Goal: Transaction & Acquisition: Download file/media

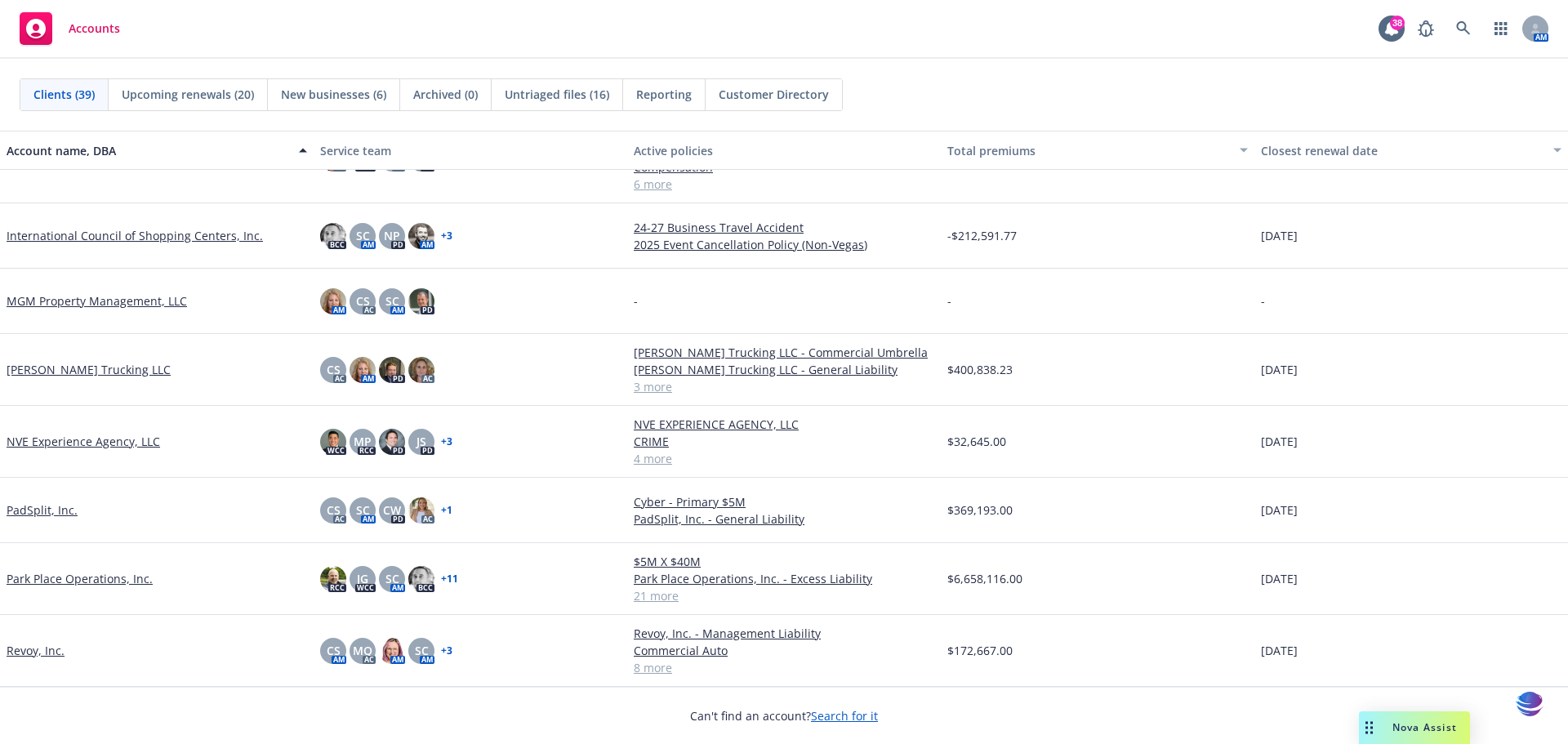
scroll to position [1392, 0]
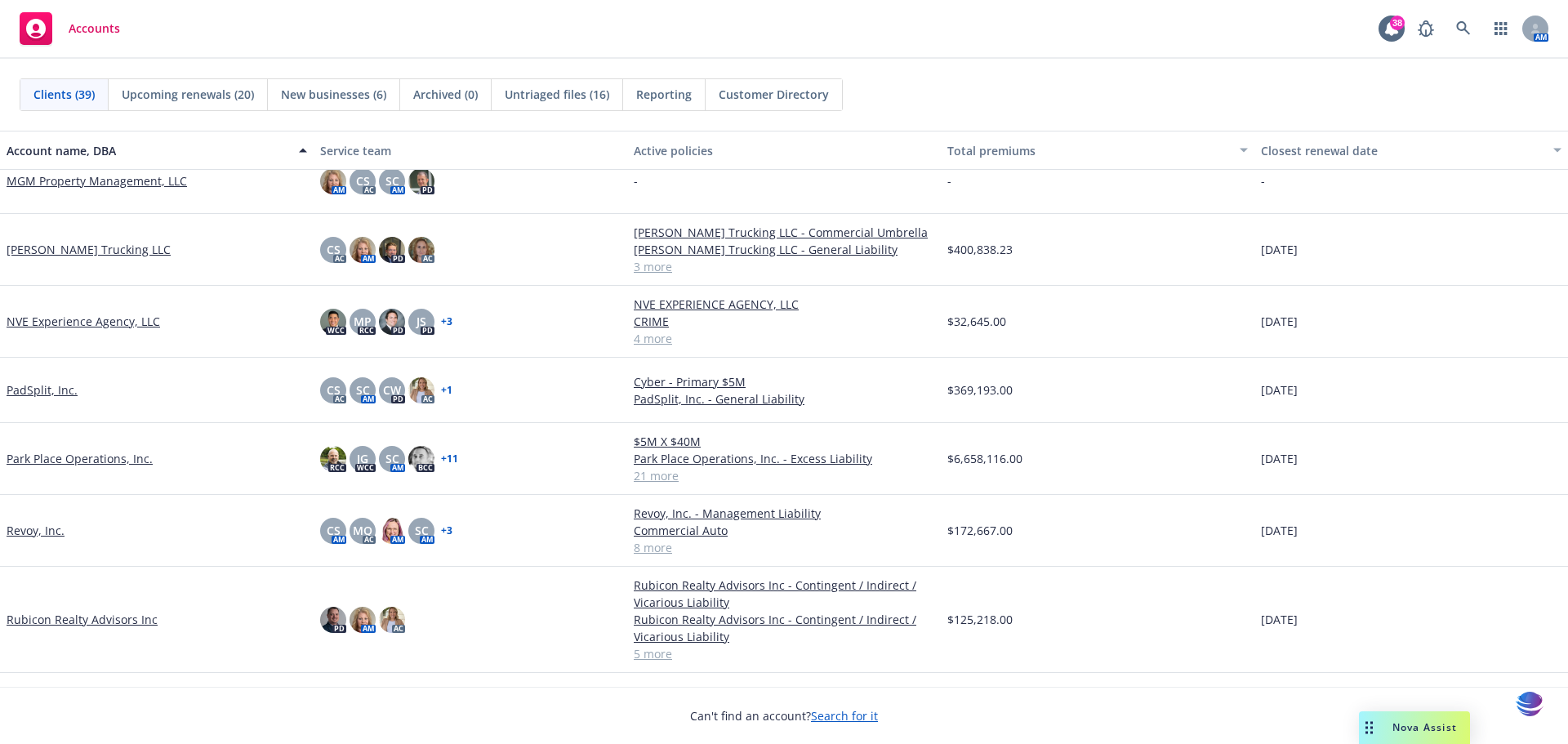
click at [57, 456] on link "Park Place Operations, Inc." at bounding box center [79, 457] width 147 height 17
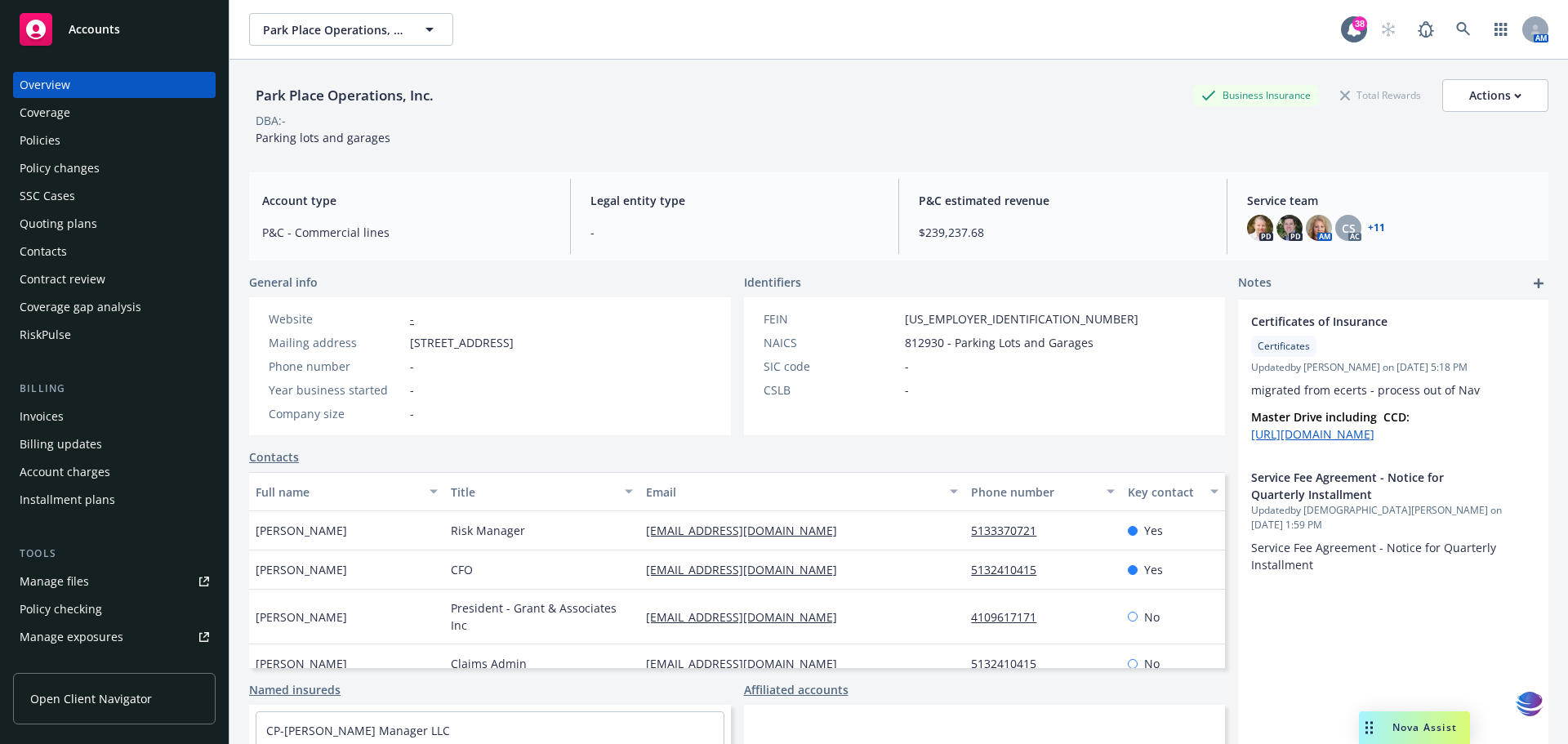
click at [35, 140] on div "Policies" at bounding box center [40, 140] width 41 height 26
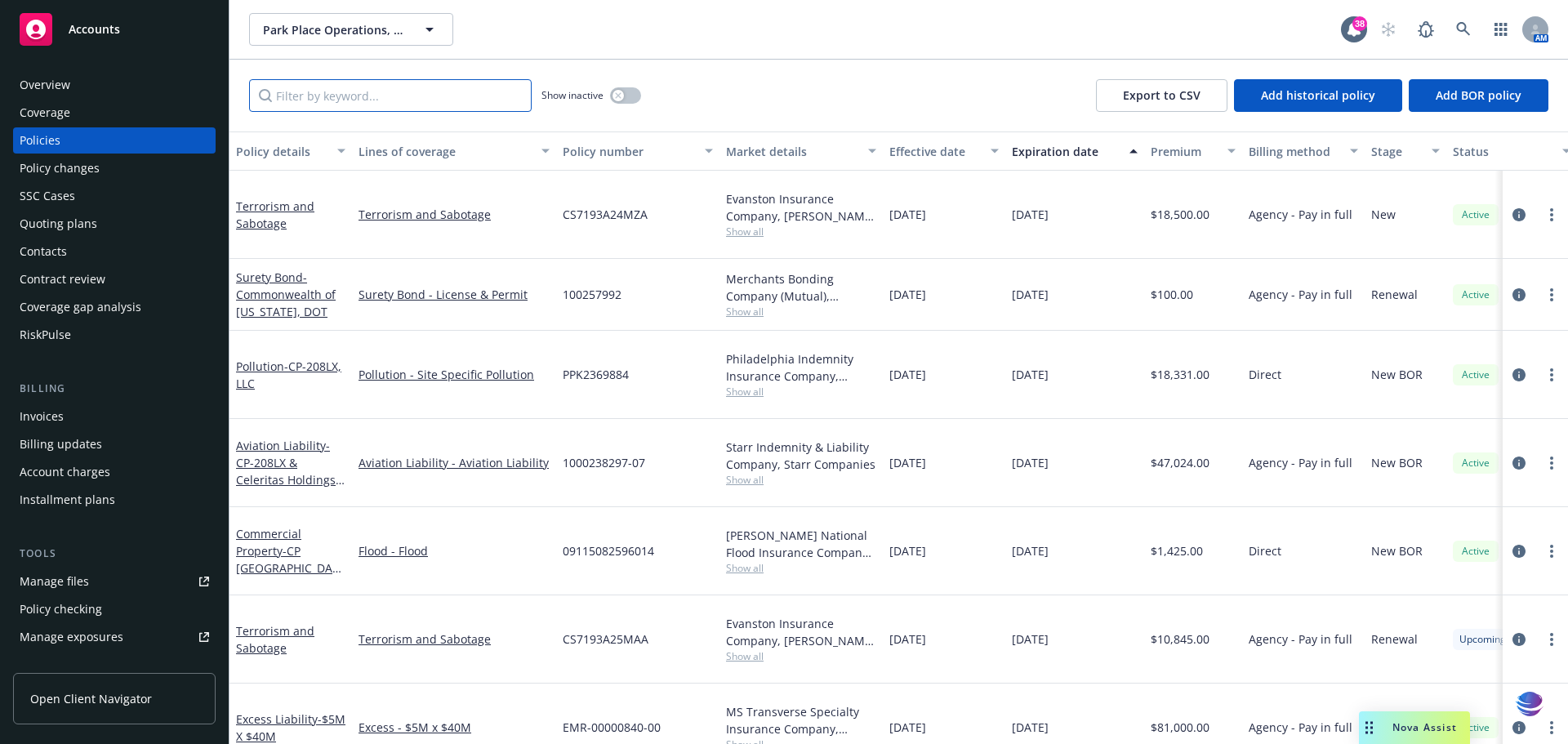
click at [320, 96] on input "Filter by keyword..." at bounding box center [390, 96] width 282 height 33
click at [616, 93] on icon "button" at bounding box center [618, 95] width 5 height 5
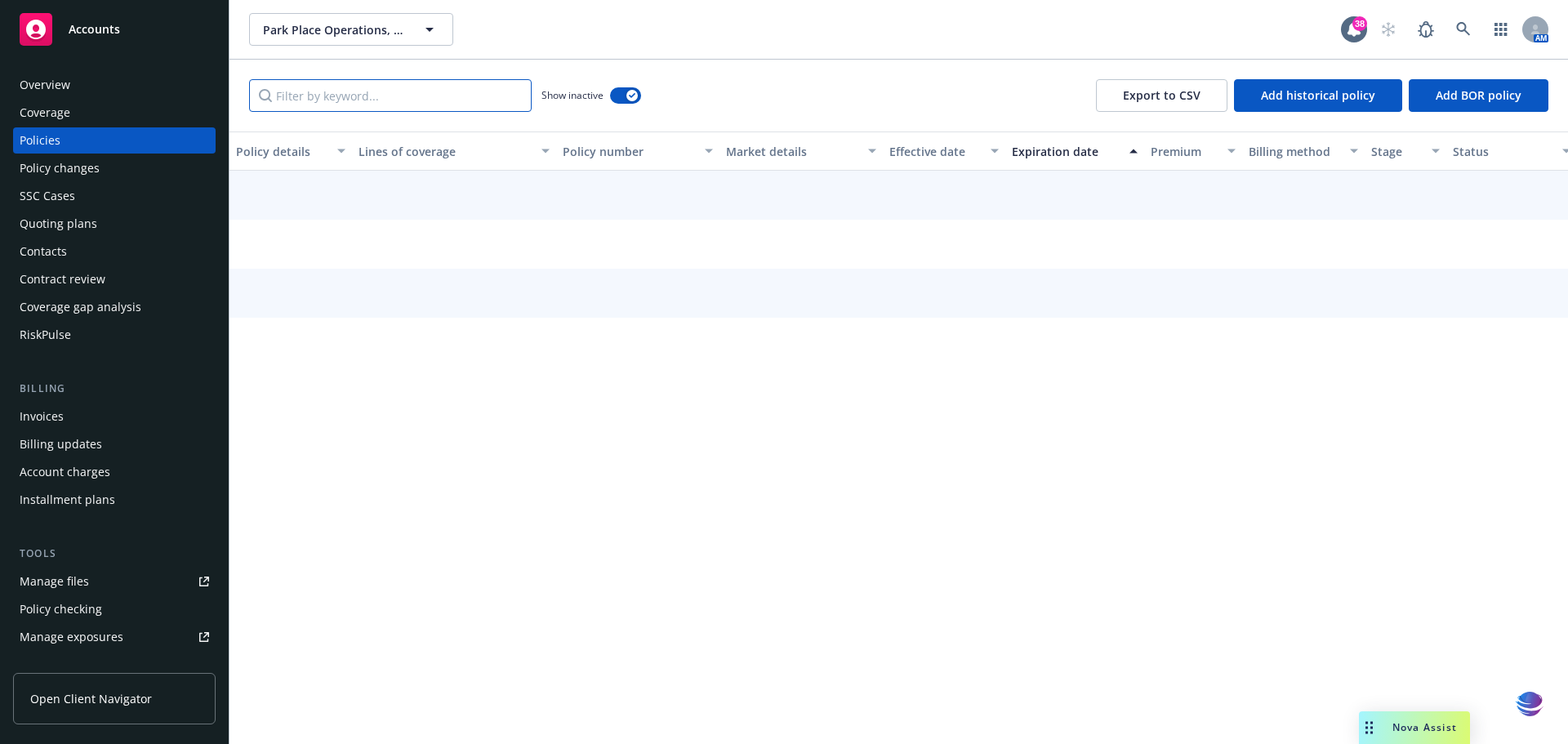
click at [374, 99] on input "Filter by keyword..." at bounding box center [390, 96] width 282 height 33
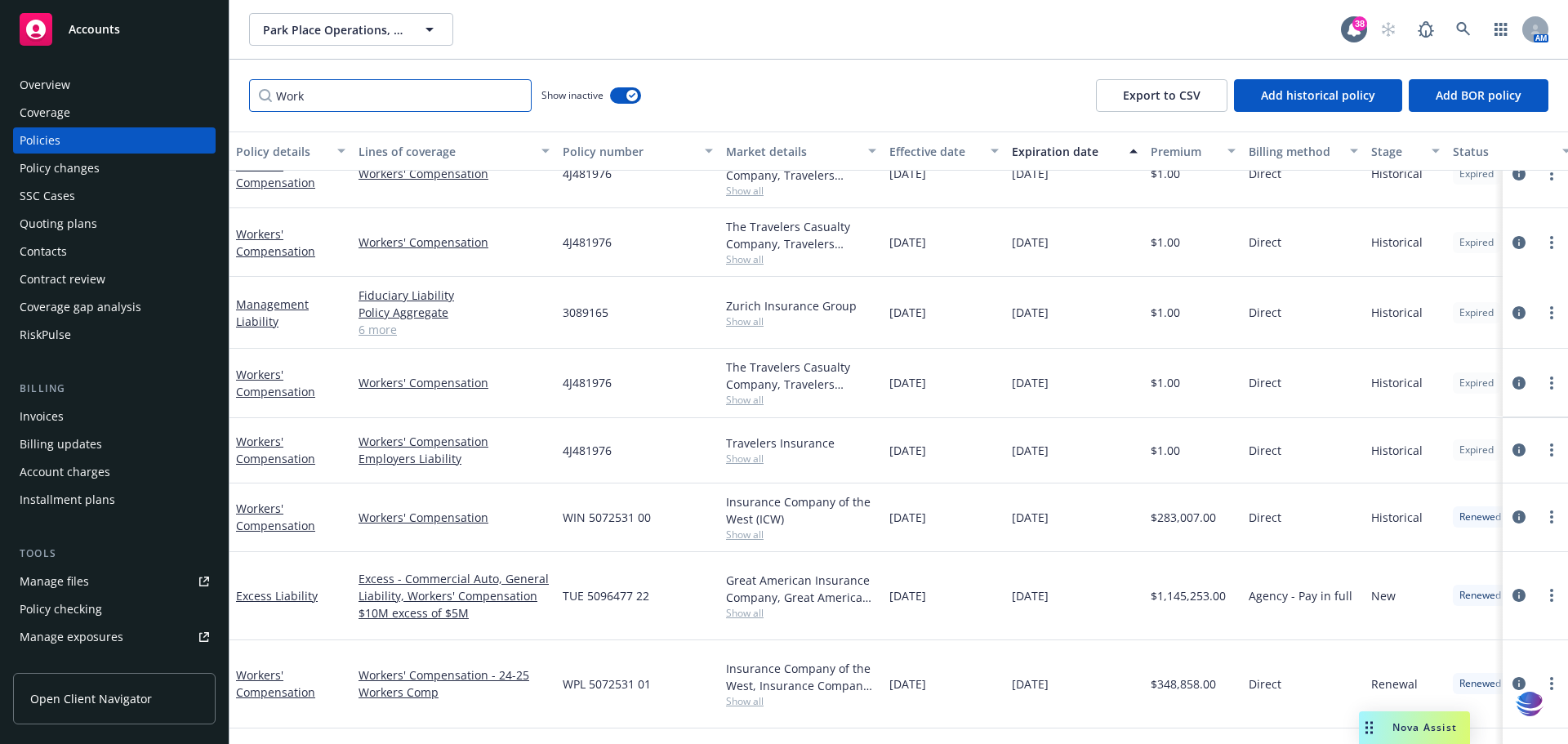
scroll to position [250, 0]
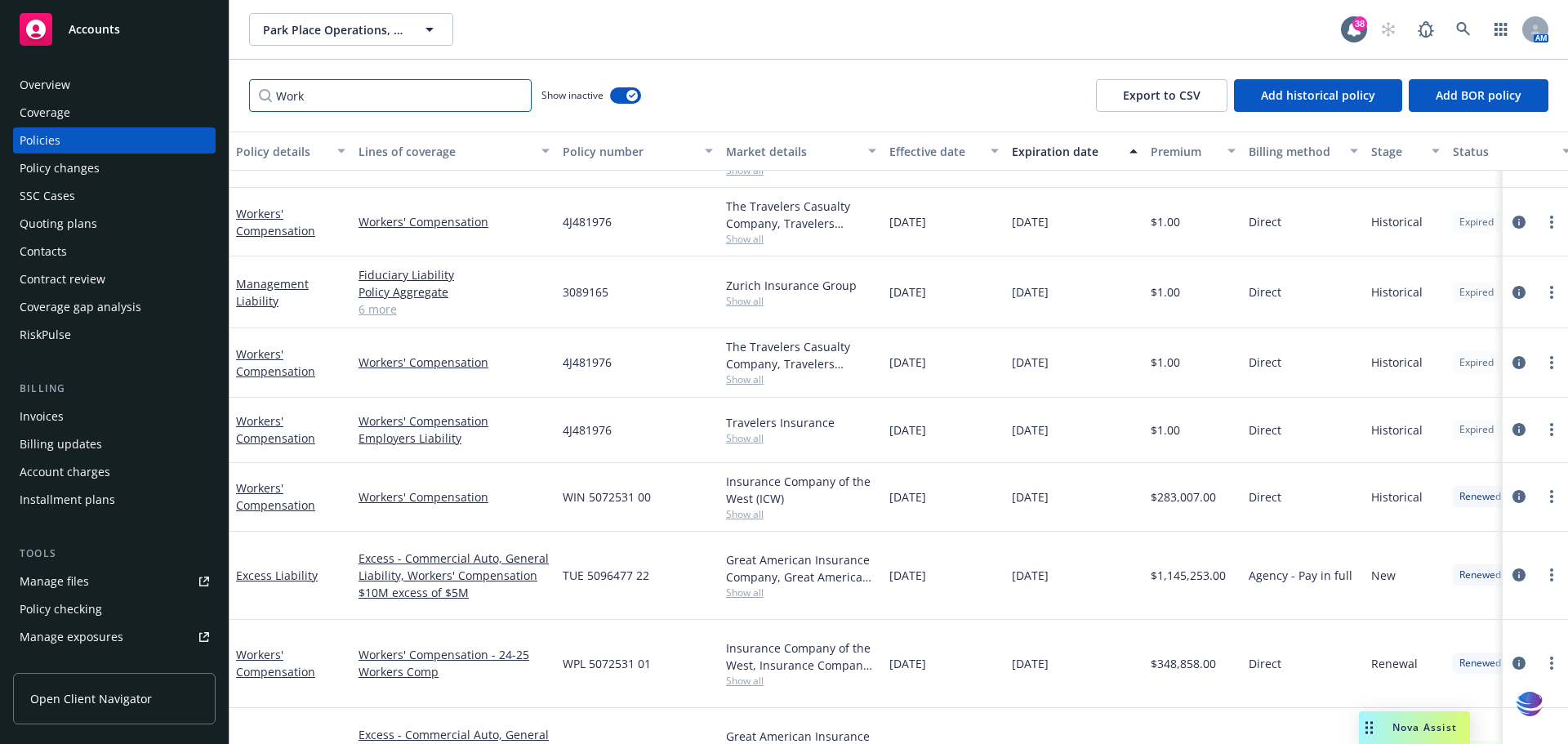
type input "Work"
click at [71, 585] on div "Manage files" at bounding box center [55, 581] width 69 height 26
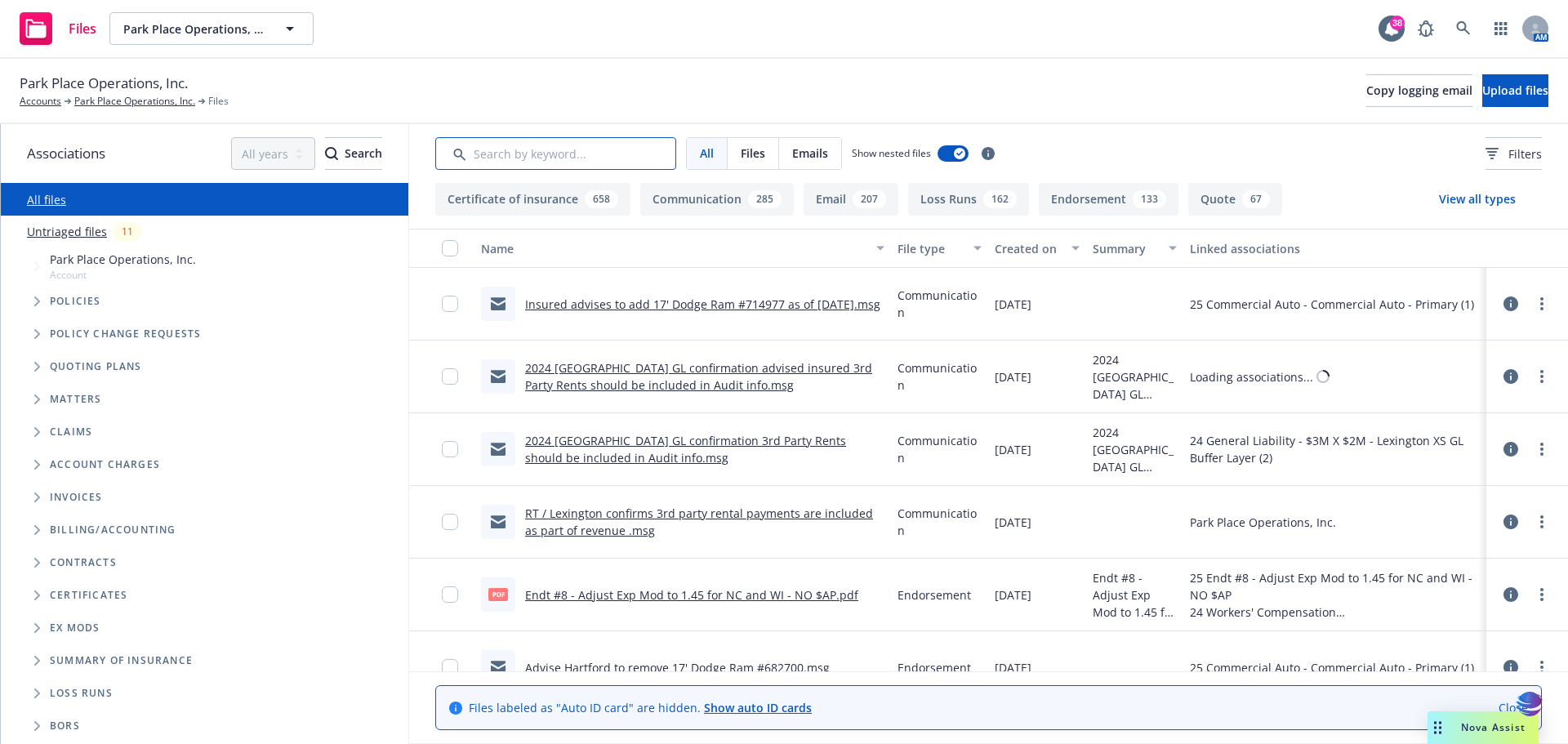
click at [490, 161] on input "Search by keyword..." at bounding box center [555, 154] width 241 height 33
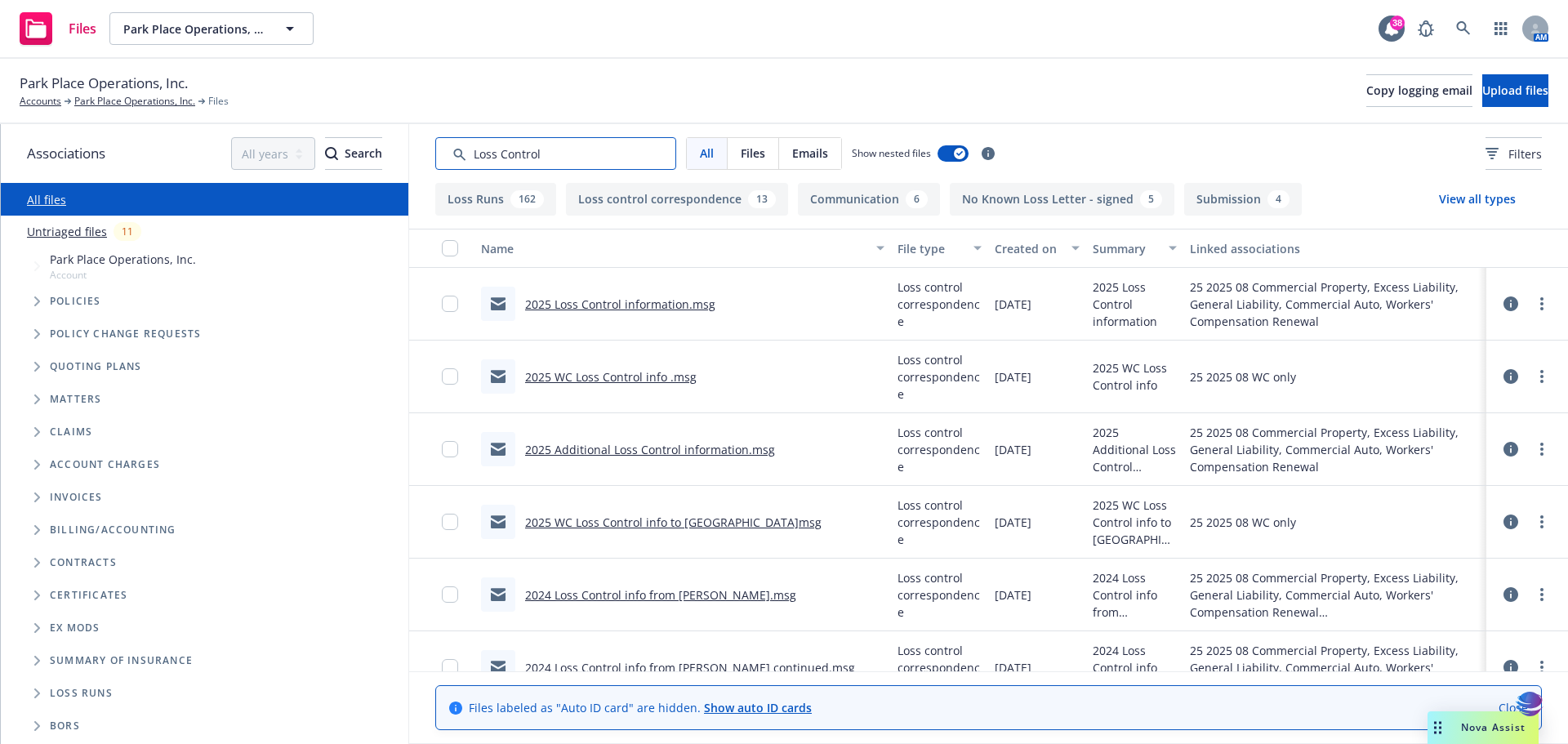
type input "Loss Control"
click at [447, 307] on input "checkbox" at bounding box center [450, 304] width 16 height 16
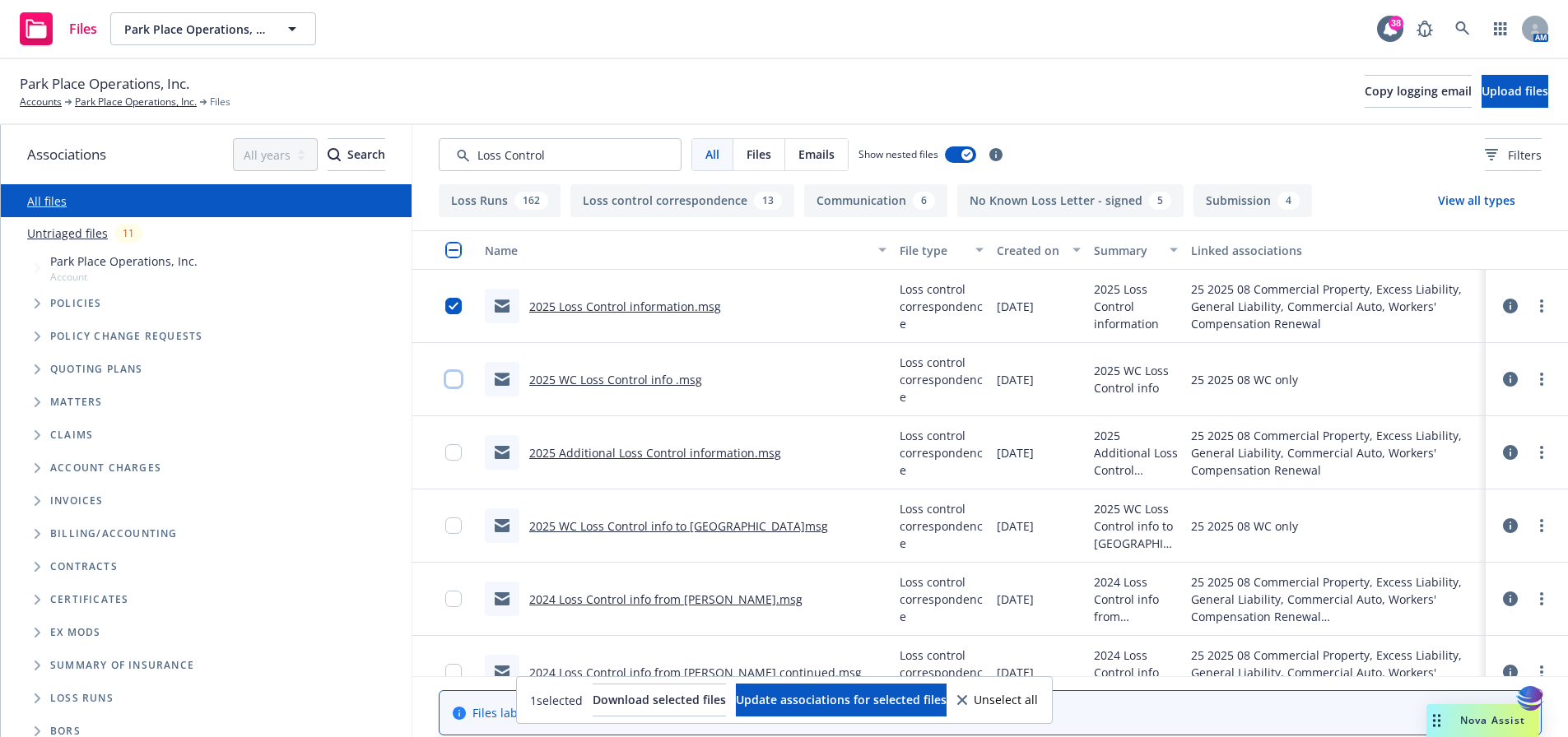
click at [456, 383] on input "checkbox" at bounding box center [453, 380] width 17 height 16
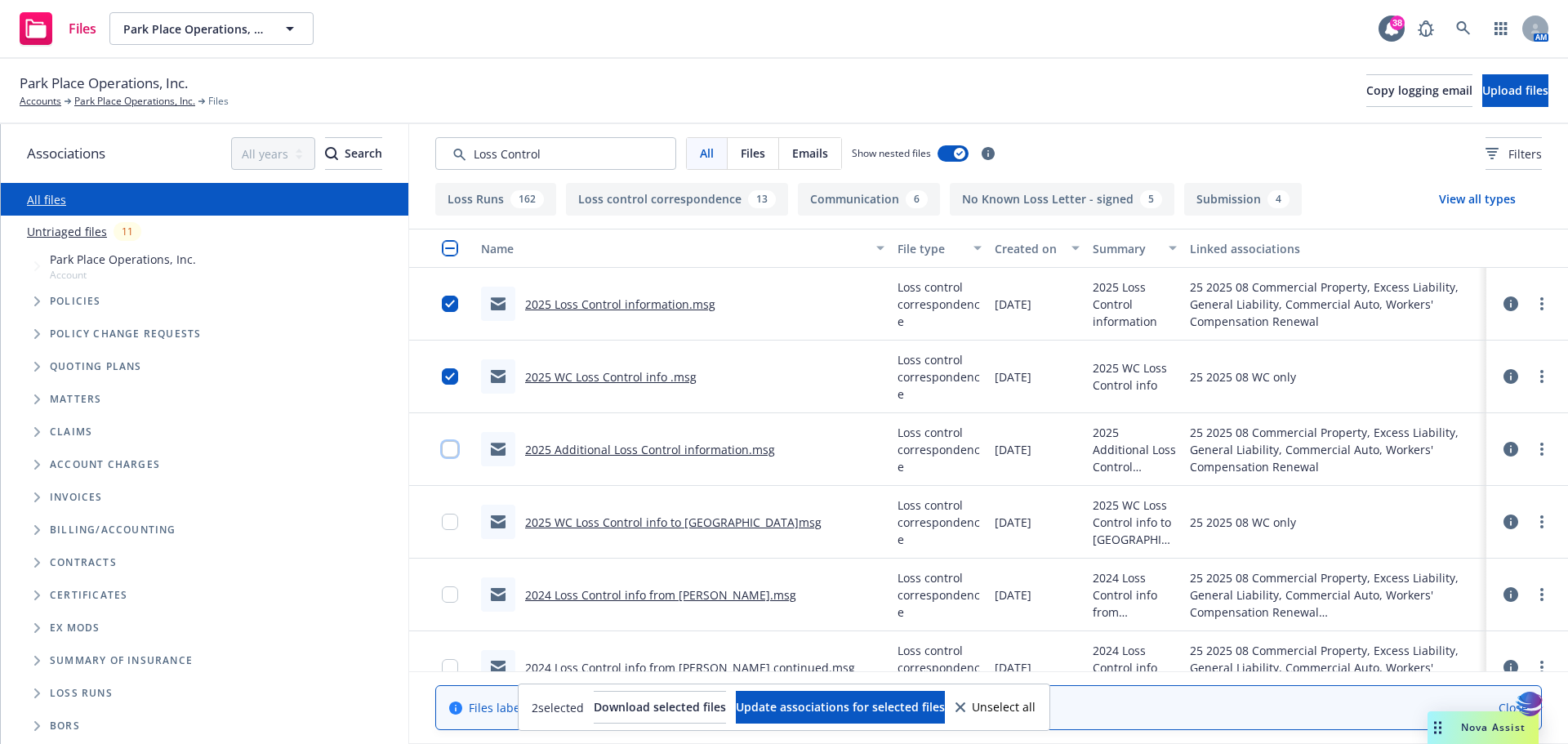
click at [444, 452] on input "checkbox" at bounding box center [450, 449] width 16 height 16
click at [452, 525] on input "checkbox" at bounding box center [450, 521] width 16 height 16
click at [450, 598] on input "checkbox" at bounding box center [450, 594] width 16 height 16
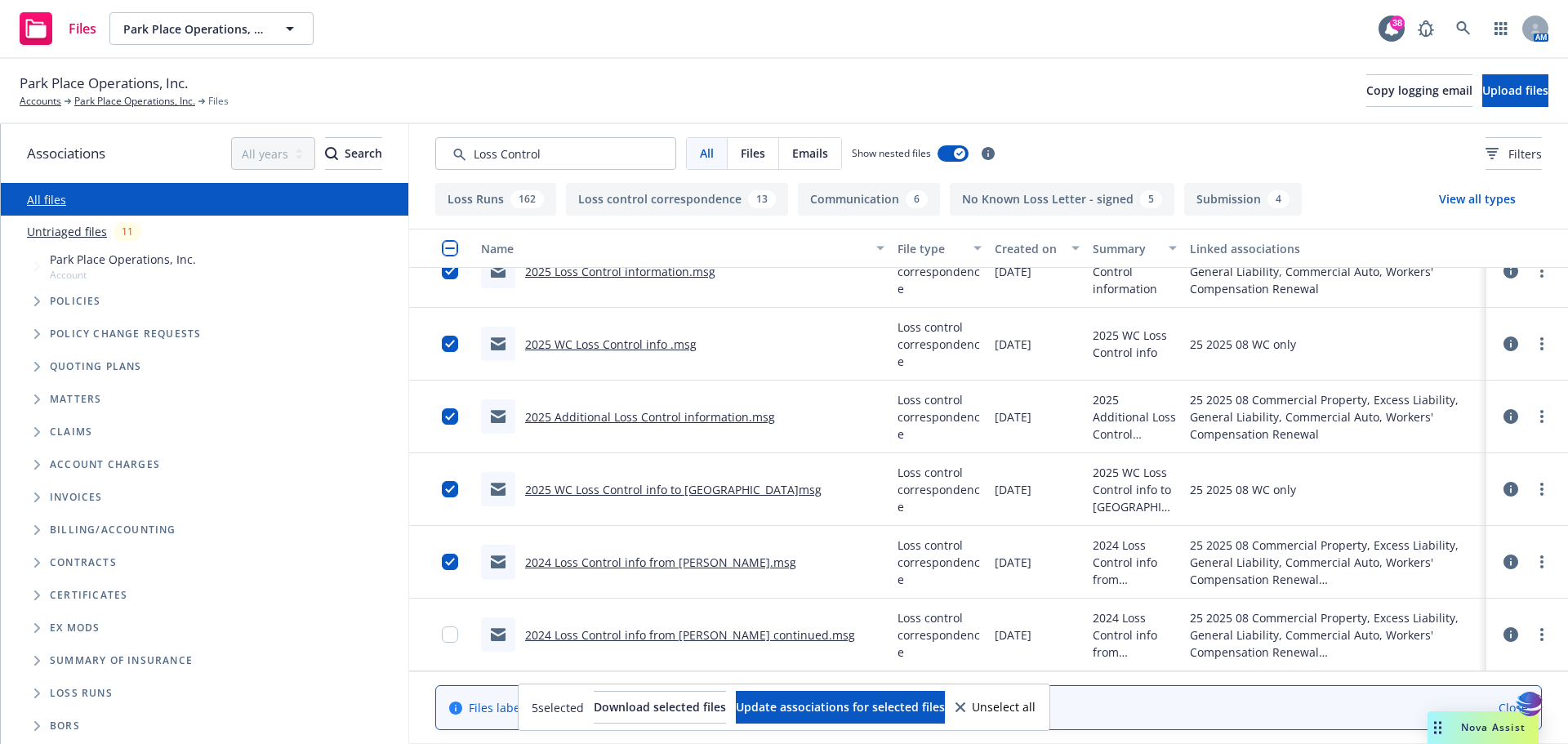
scroll to position [218, 0]
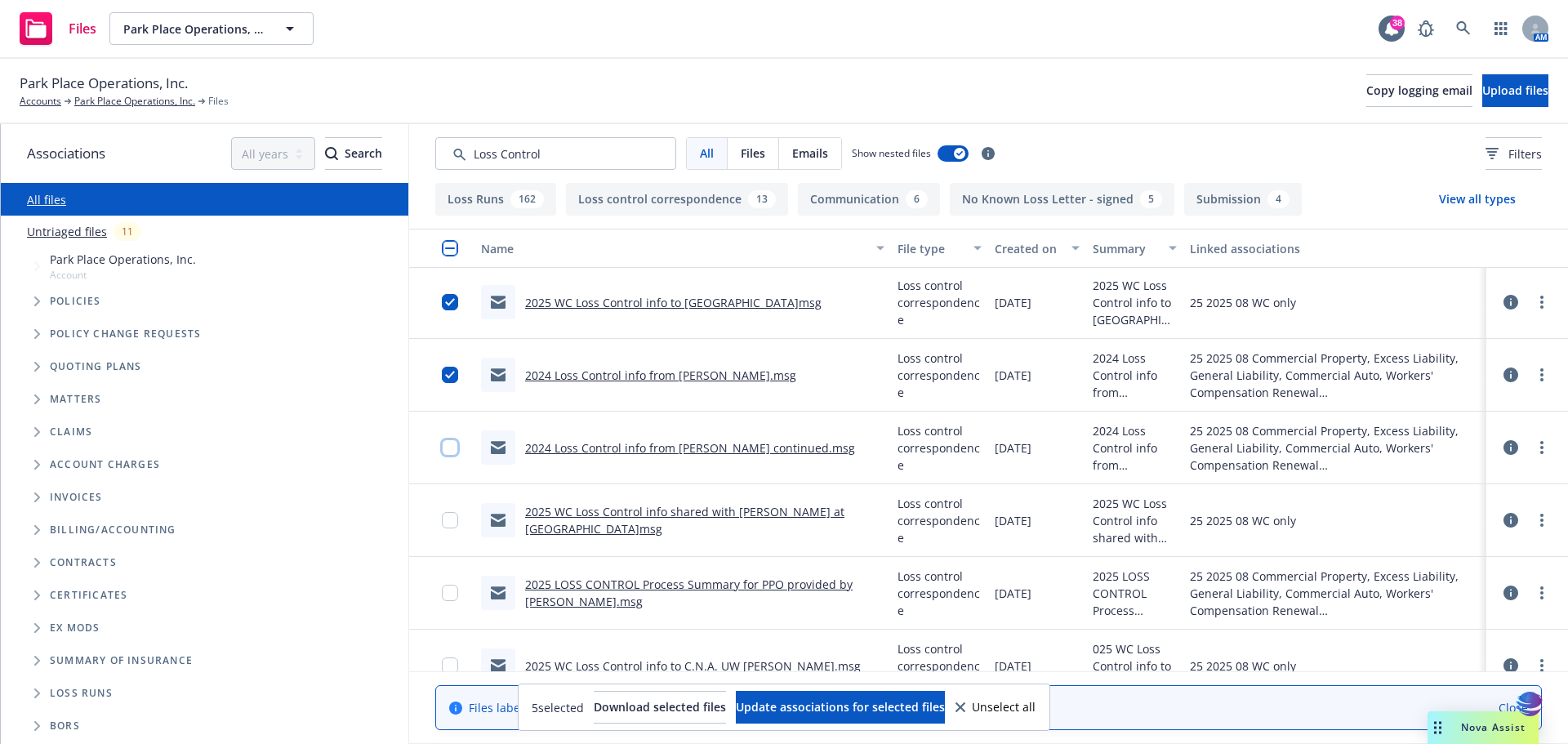
click at [448, 445] on input "checkbox" at bounding box center [450, 447] width 16 height 16
click at [447, 523] on input "checkbox" at bounding box center [450, 520] width 16 height 16
click at [451, 593] on input "checkbox" at bounding box center [450, 593] width 16 height 16
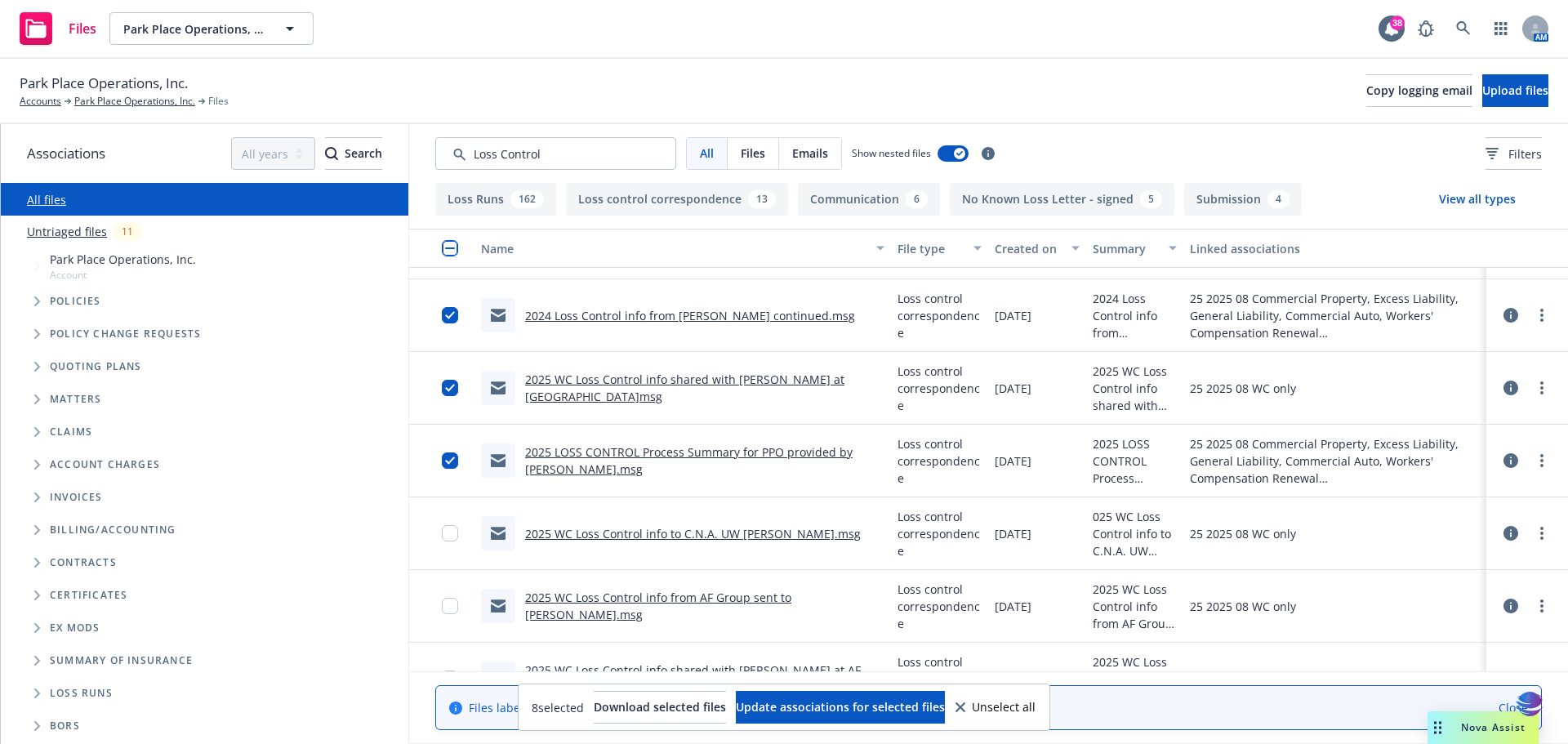
scroll to position [436, 0]
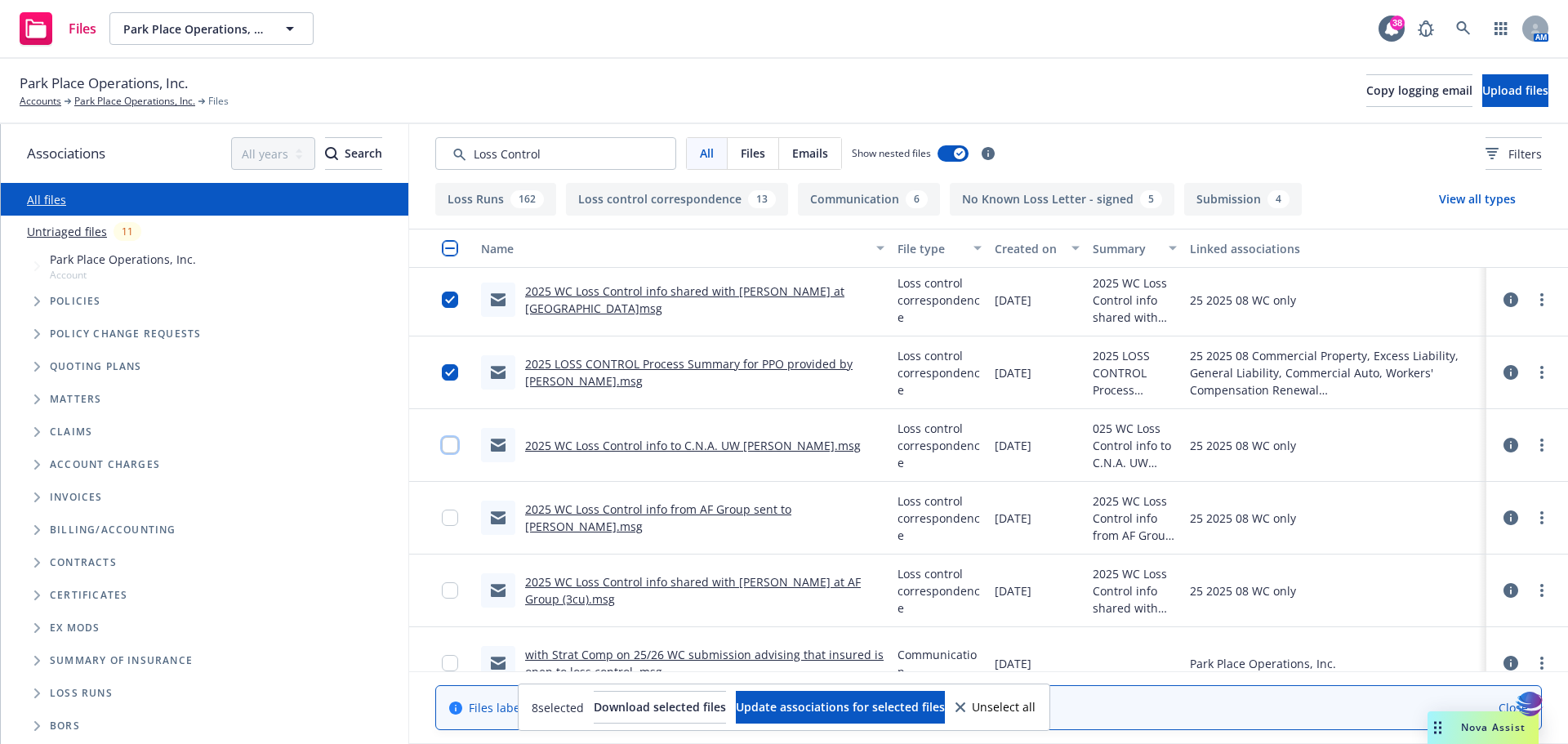
click at [453, 444] on input "checkbox" at bounding box center [450, 445] width 16 height 16
click at [450, 514] on input "checkbox" at bounding box center [450, 518] width 16 height 16
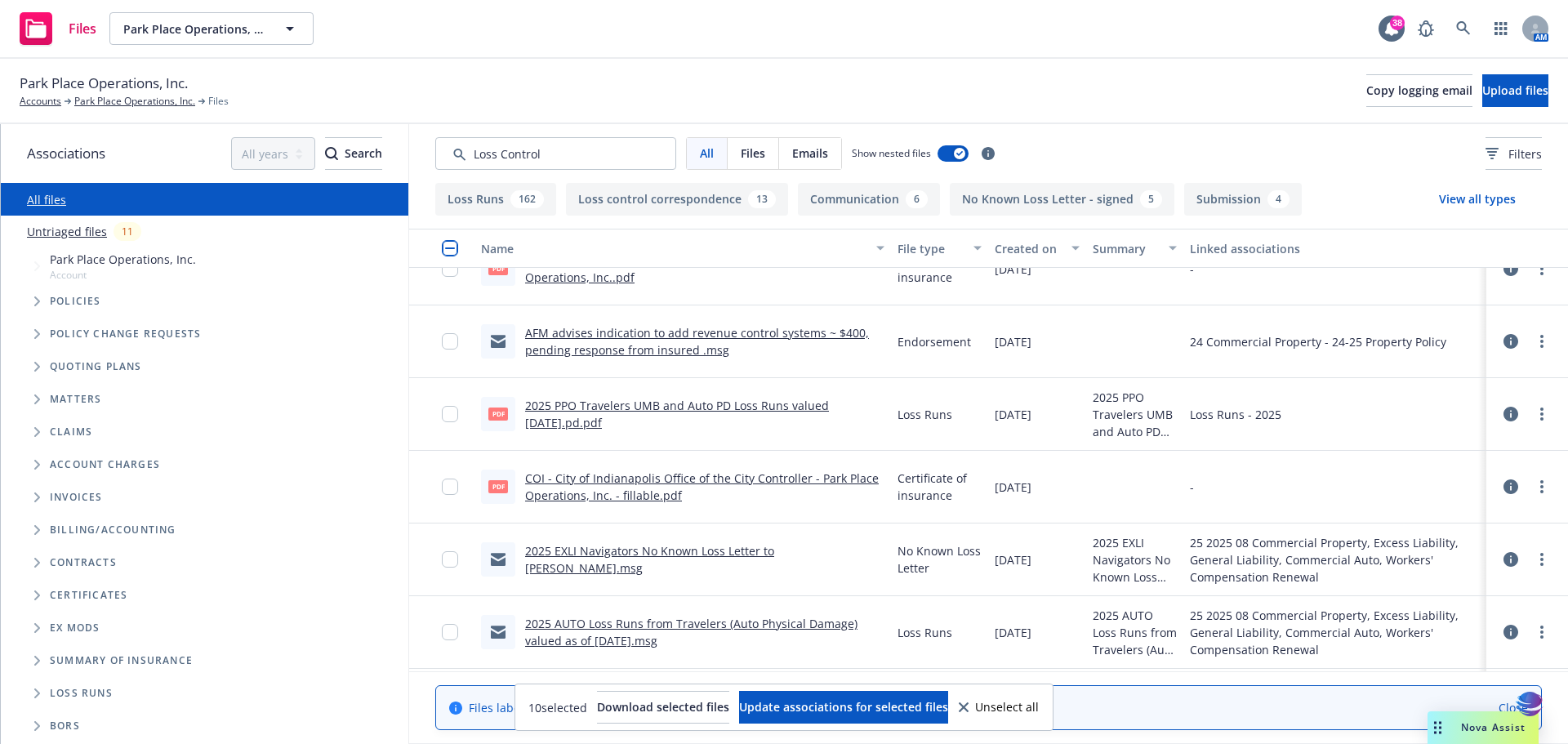
scroll to position [1614, 0]
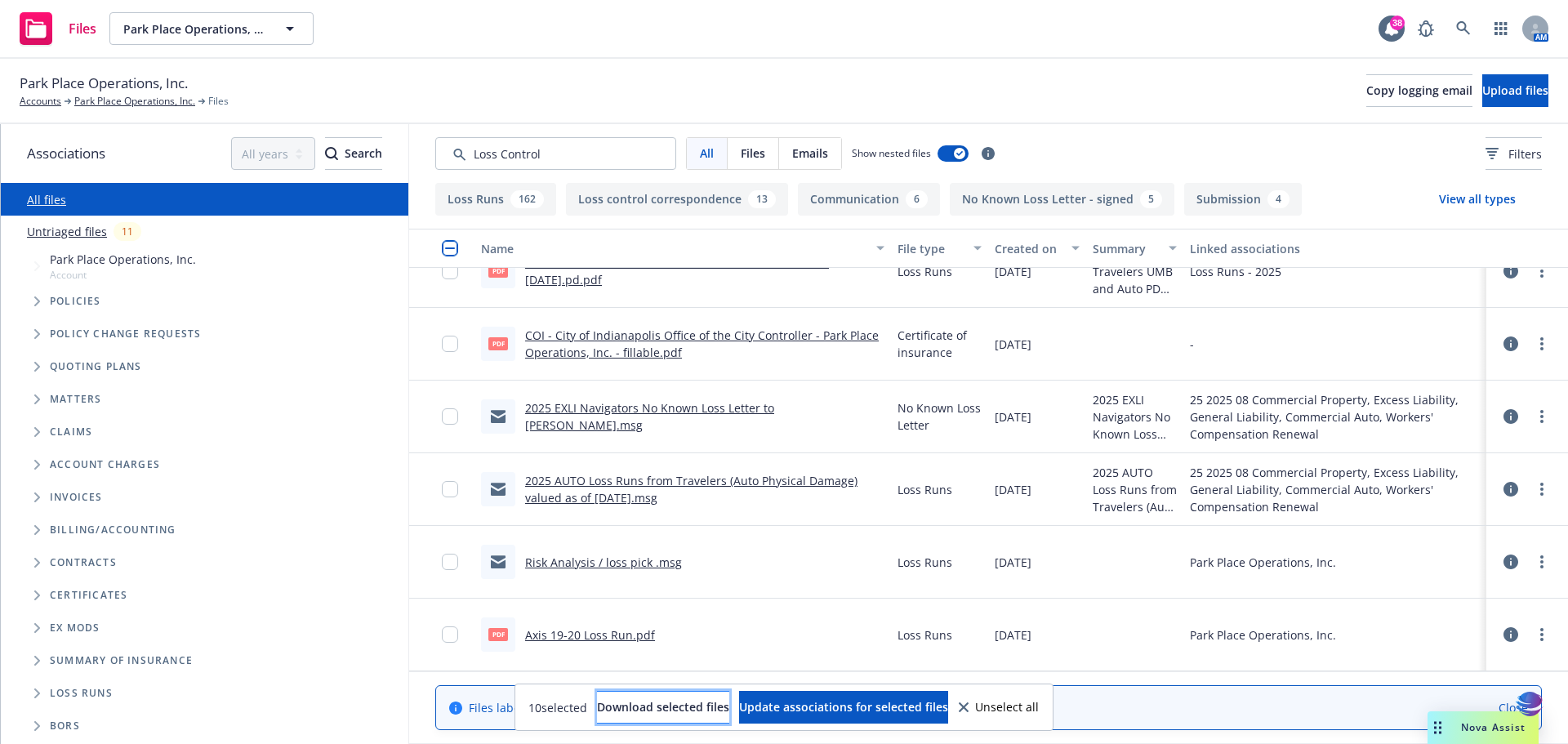
click at [642, 704] on span "Download selected files" at bounding box center [663, 706] width 132 height 15
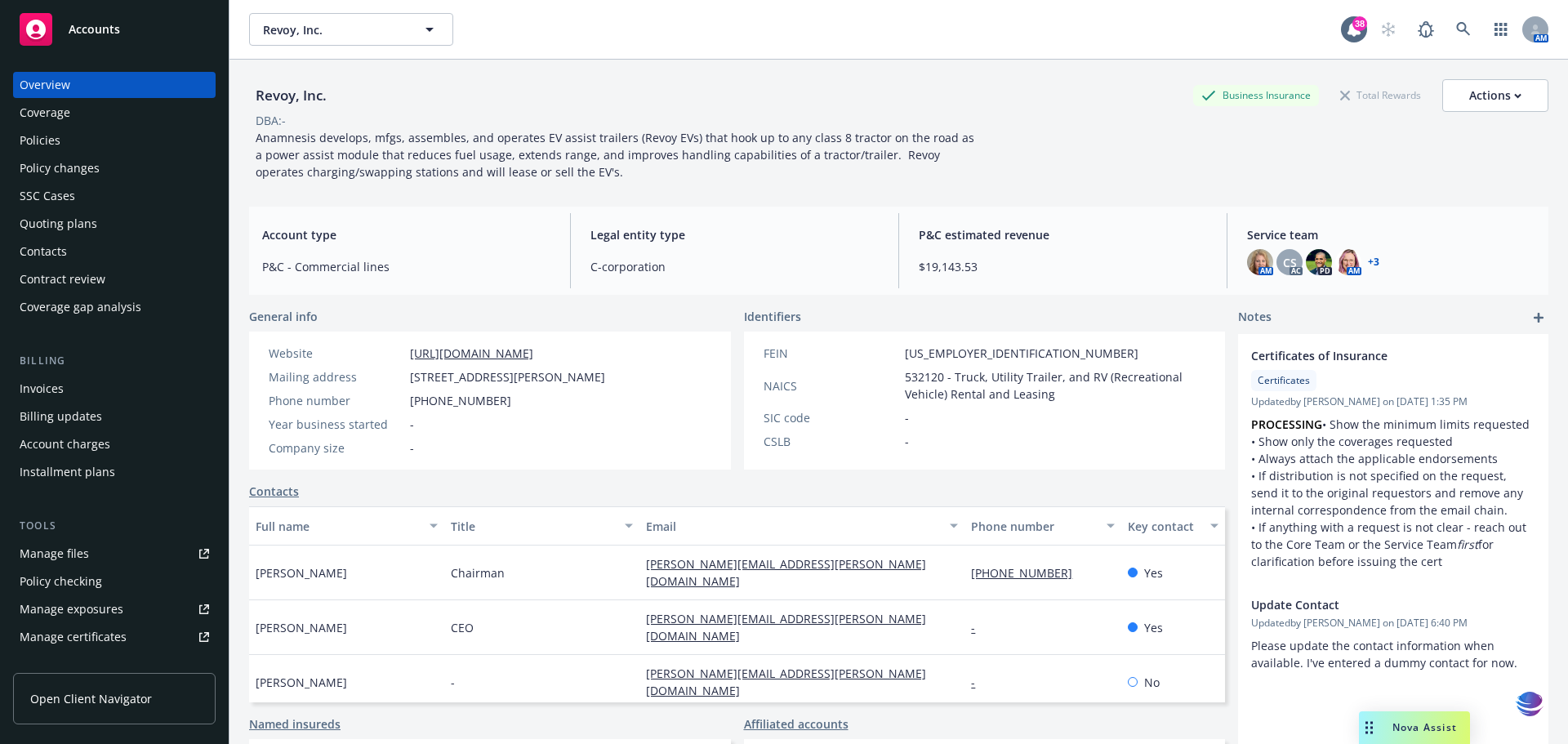
click at [1368, 262] on link "+ 3" at bounding box center [1373, 262] width 12 height 10
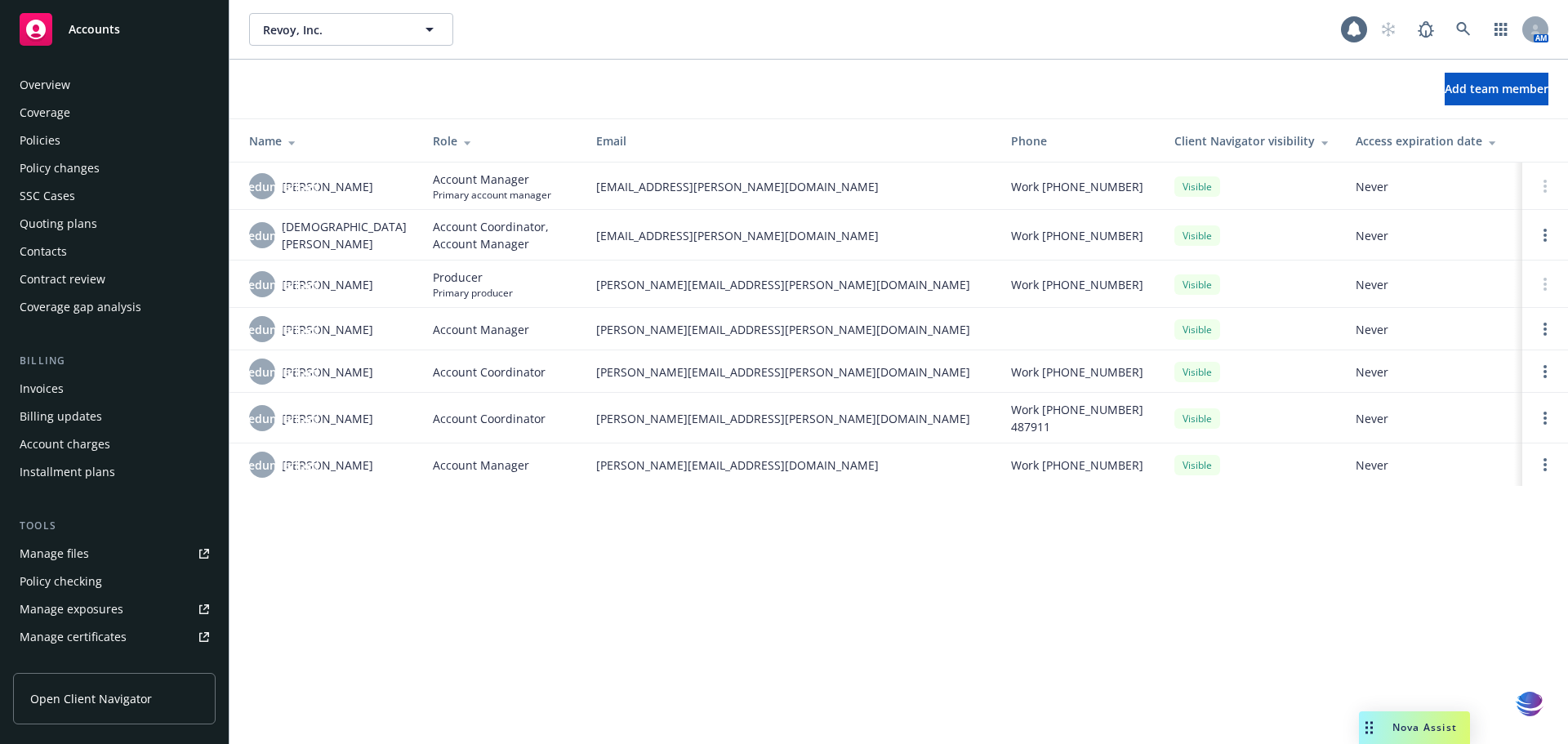
scroll to position [376, 0]
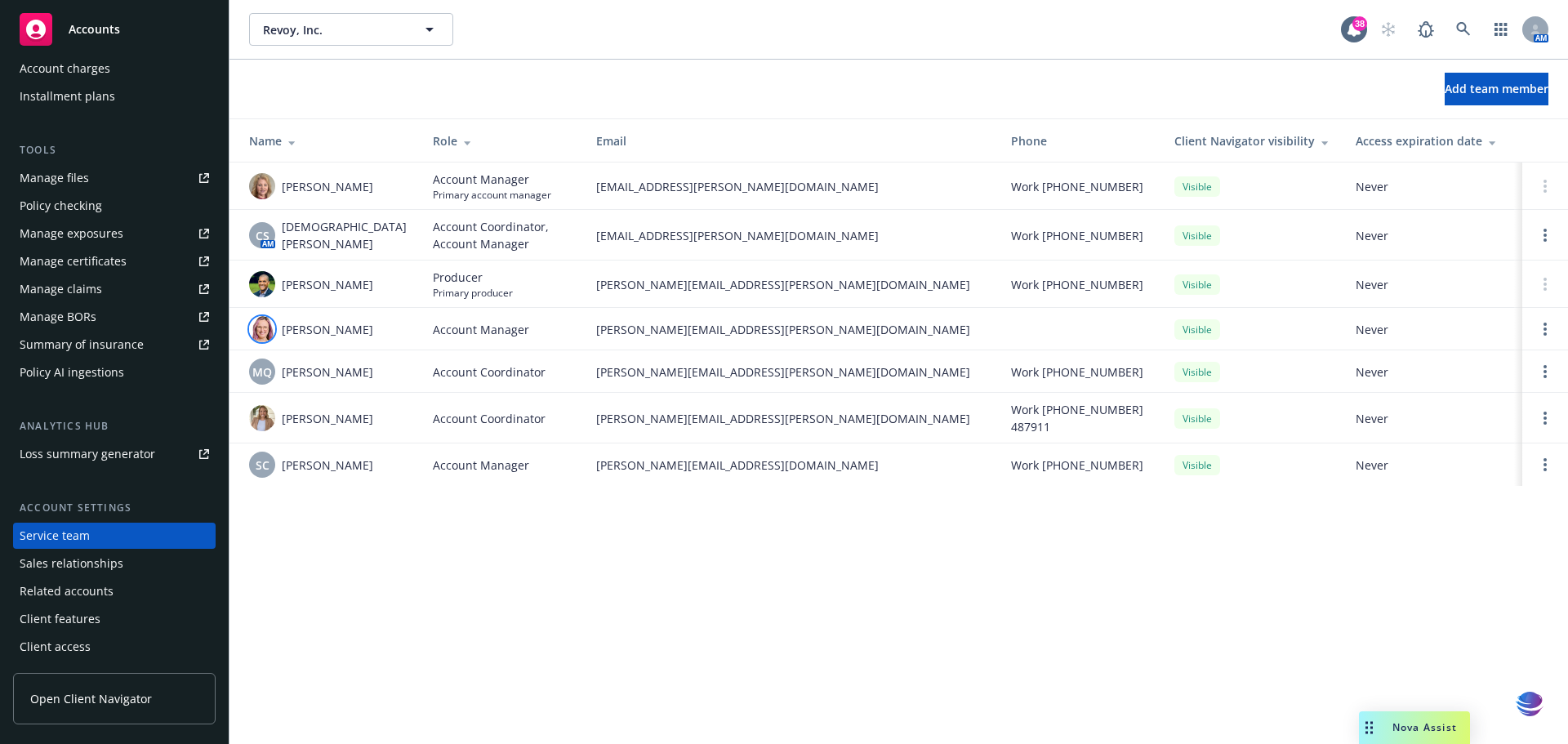
click at [267, 322] on img at bounding box center [262, 328] width 26 height 26
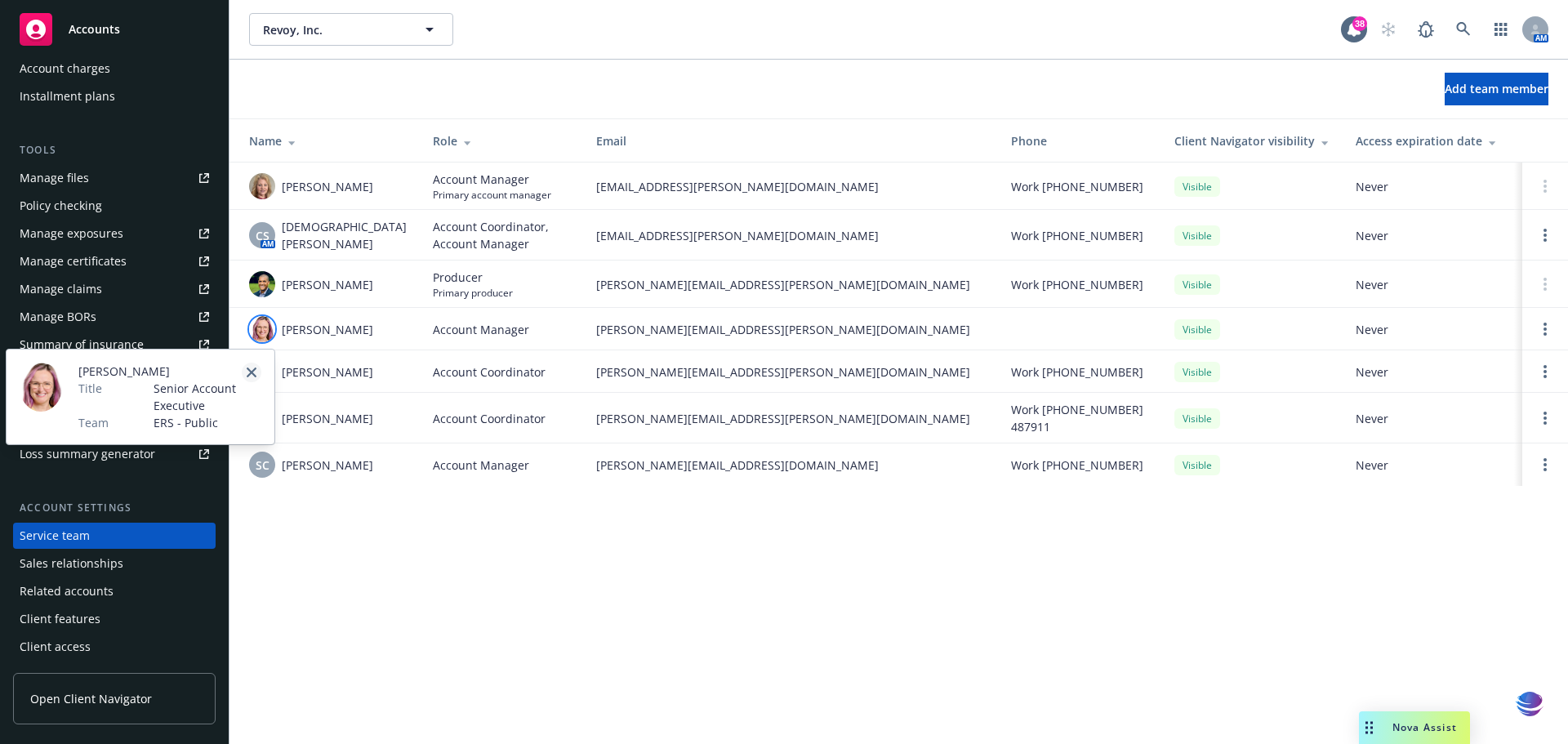
click at [254, 376] on icon "close" at bounding box center [251, 372] width 10 height 10
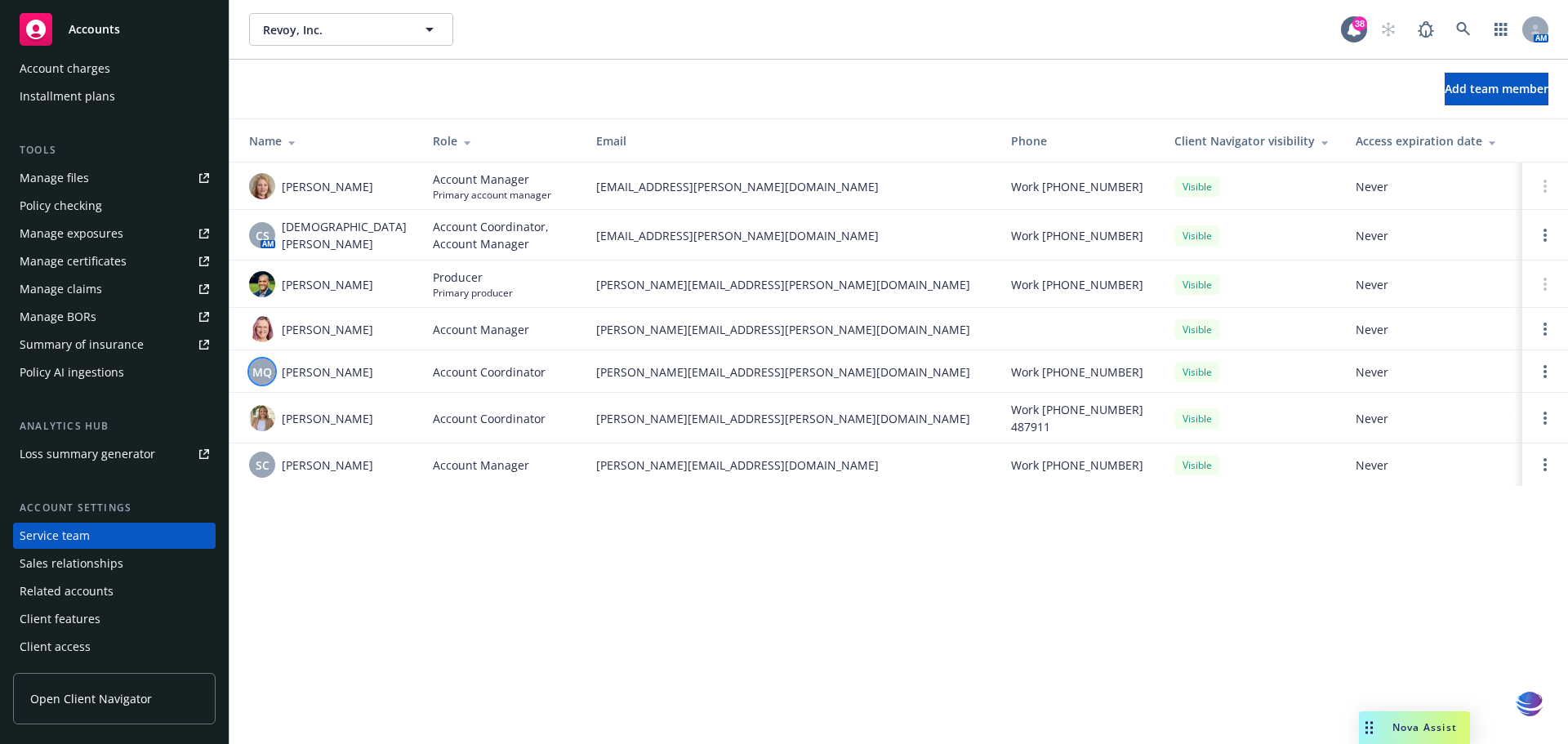
click at [266, 373] on span "MQ" at bounding box center [262, 371] width 20 height 17
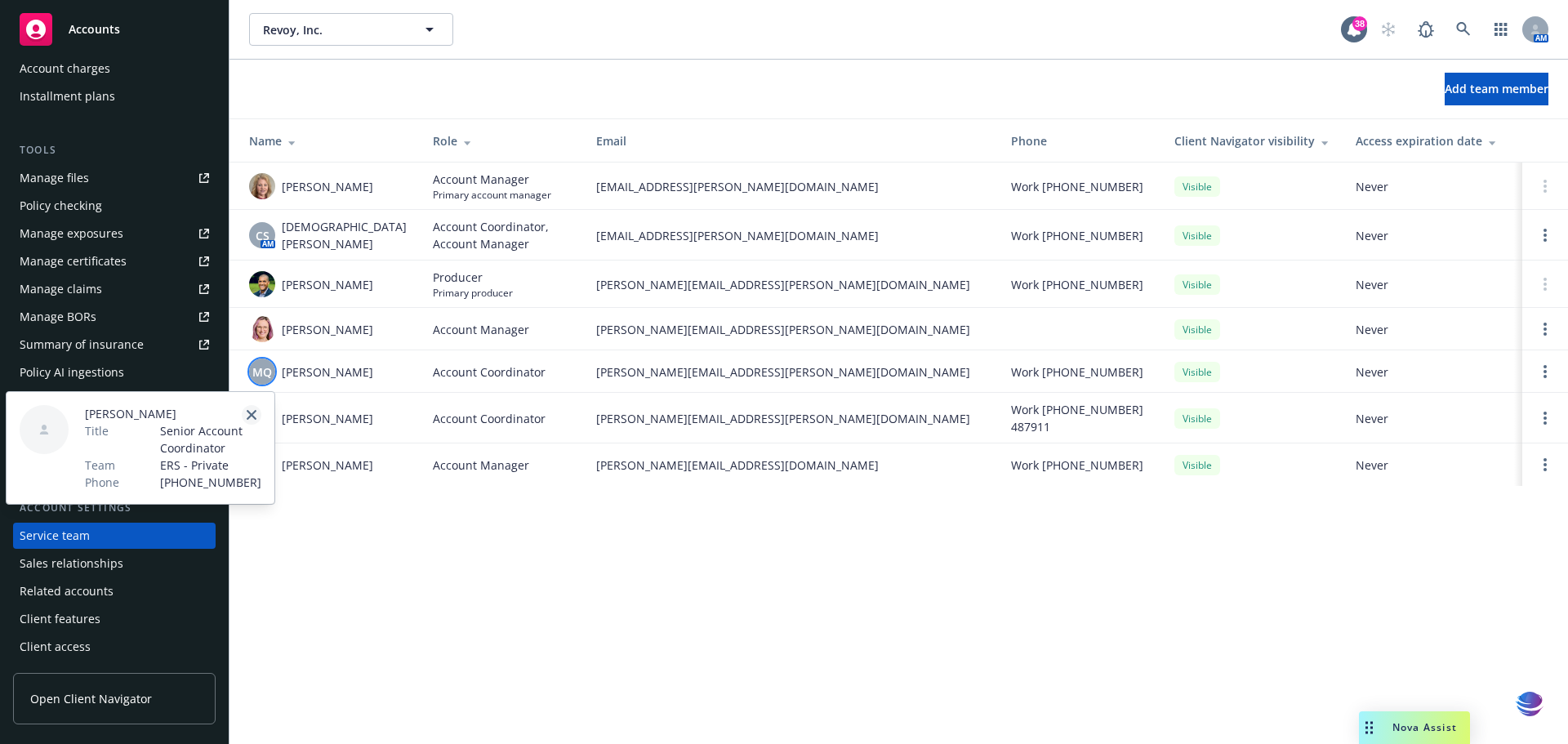
click at [256, 418] on icon "close" at bounding box center [251, 414] width 10 height 10
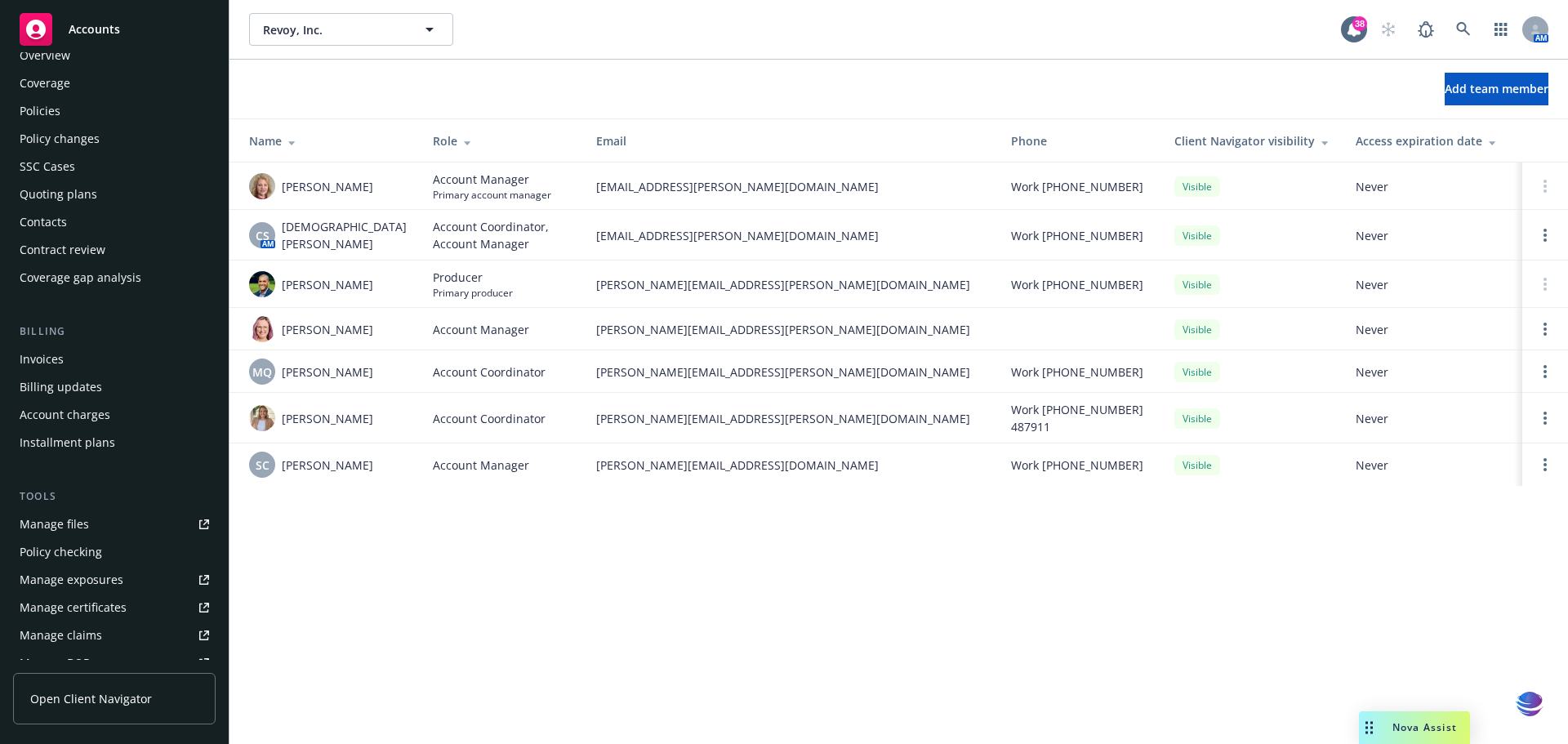
scroll to position [0, 0]
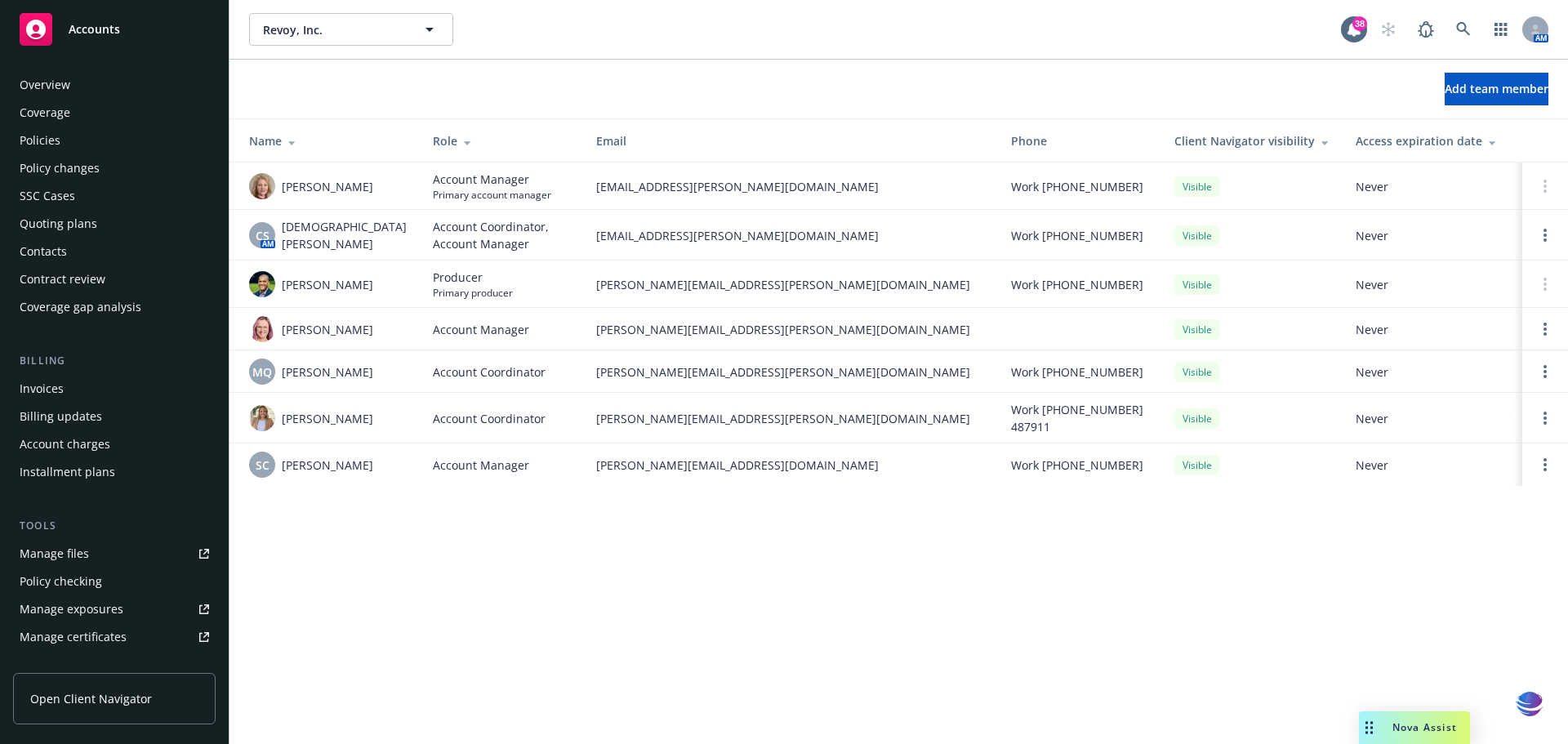
click at [61, 141] on div "Policies" at bounding box center [115, 140] width 189 height 26
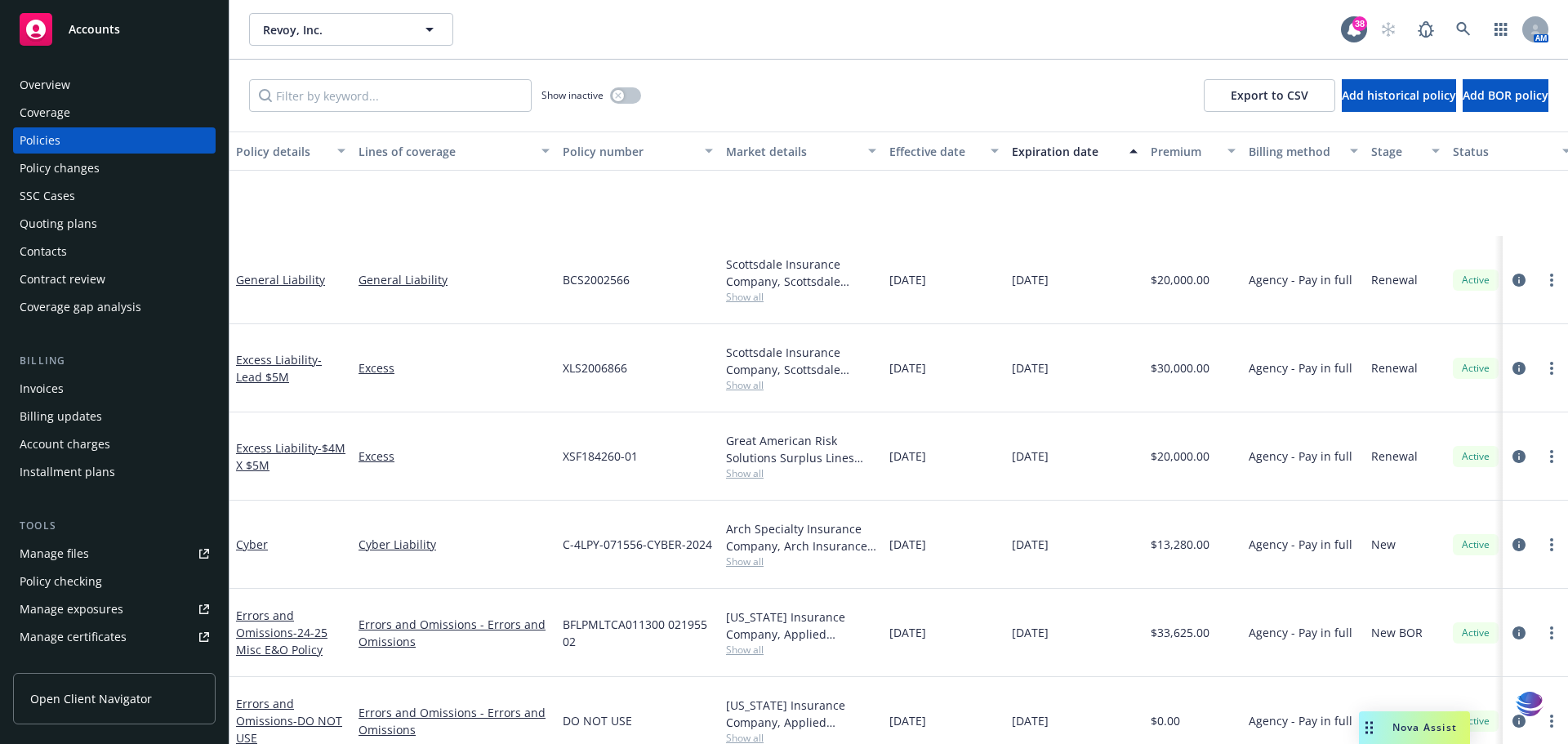
scroll to position [146, 0]
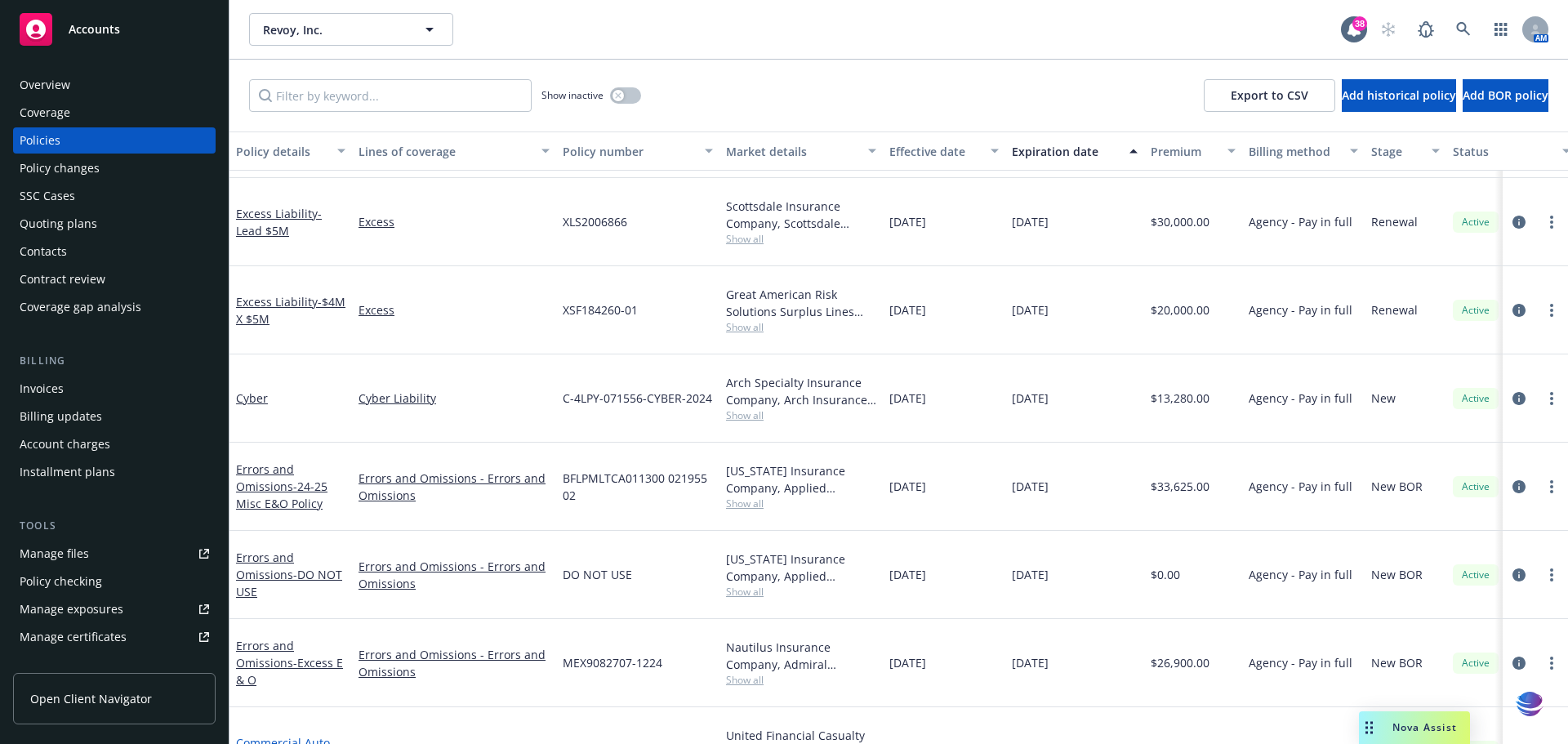
click at [265, 735] on link "Commercial Auto - Commercial Auto" at bounding box center [285, 751] width 98 height 33
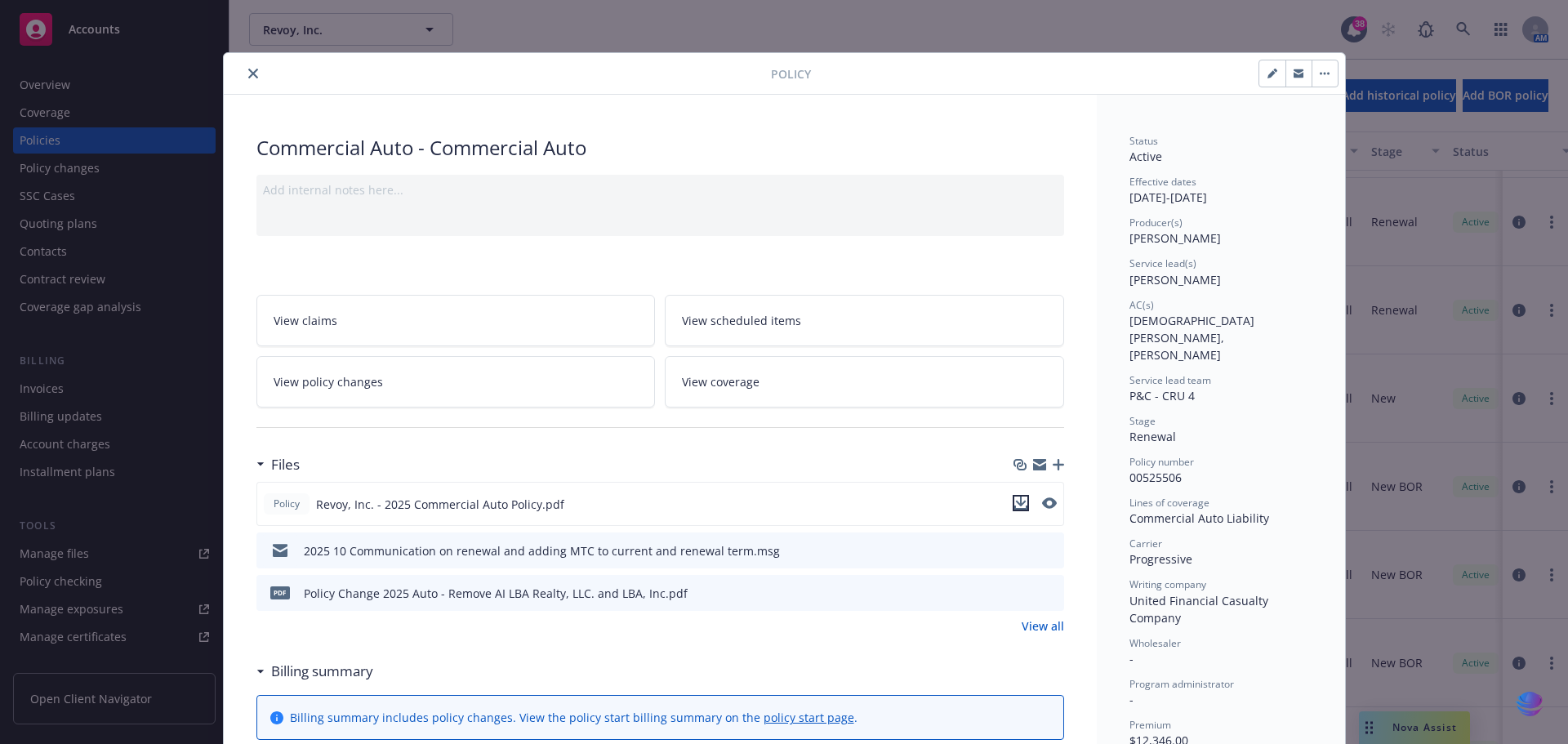
click at [1015, 504] on icon "download file" at bounding box center [1021, 503] width 13 height 13
